Goal: Browse casually: Explore the website without a specific task or goal

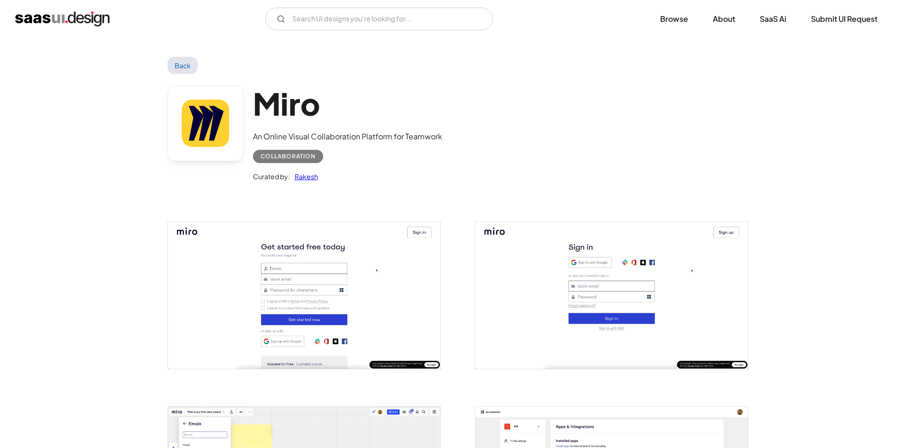
click at [75, 19] on img "home" at bounding box center [62, 18] width 94 height 15
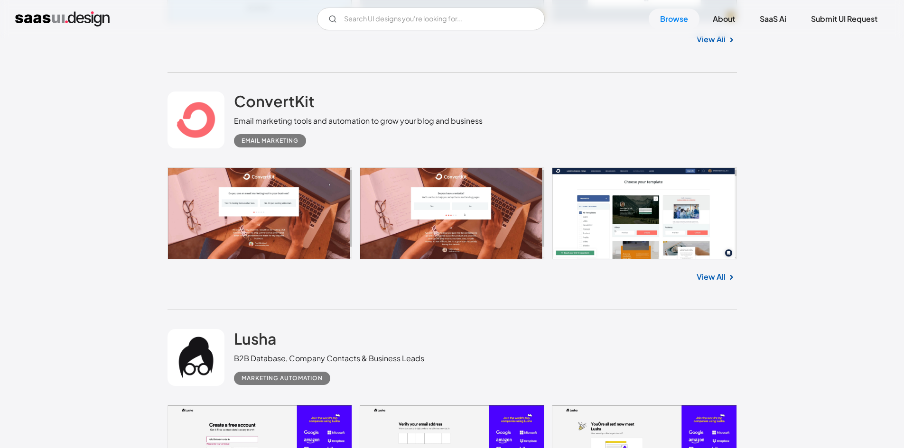
scroll to position [522, 0]
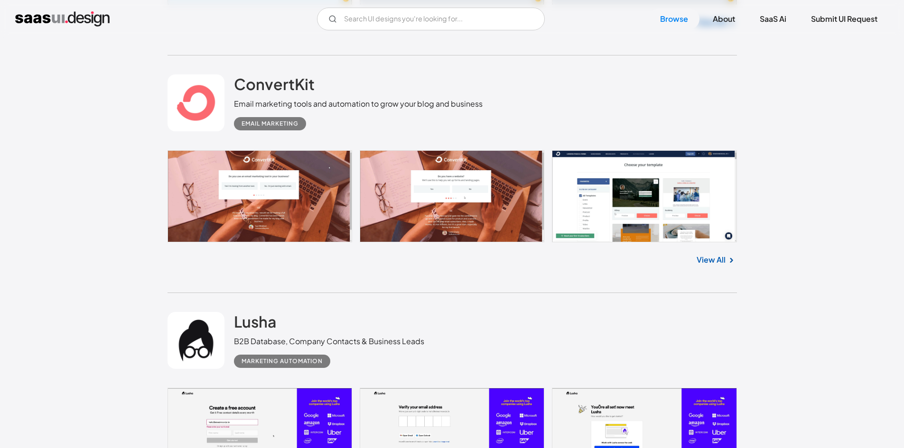
click at [302, 196] on link at bounding box center [451, 196] width 569 height 92
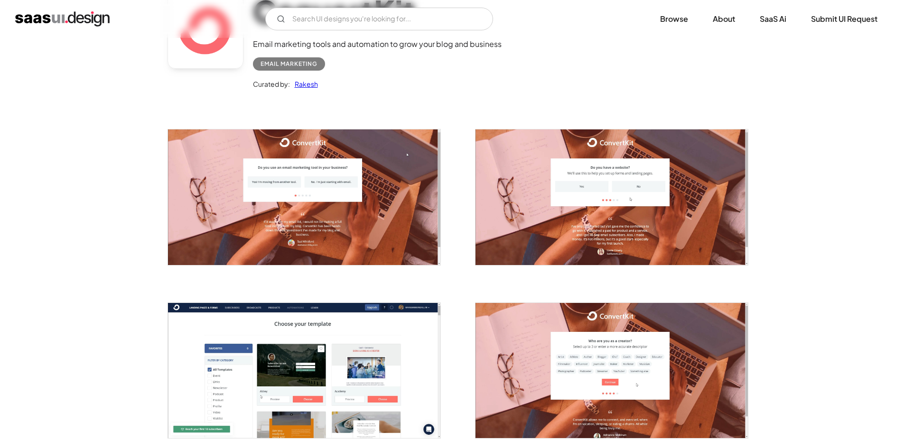
scroll to position [95, 0]
